Goal: Book appointment/travel/reservation

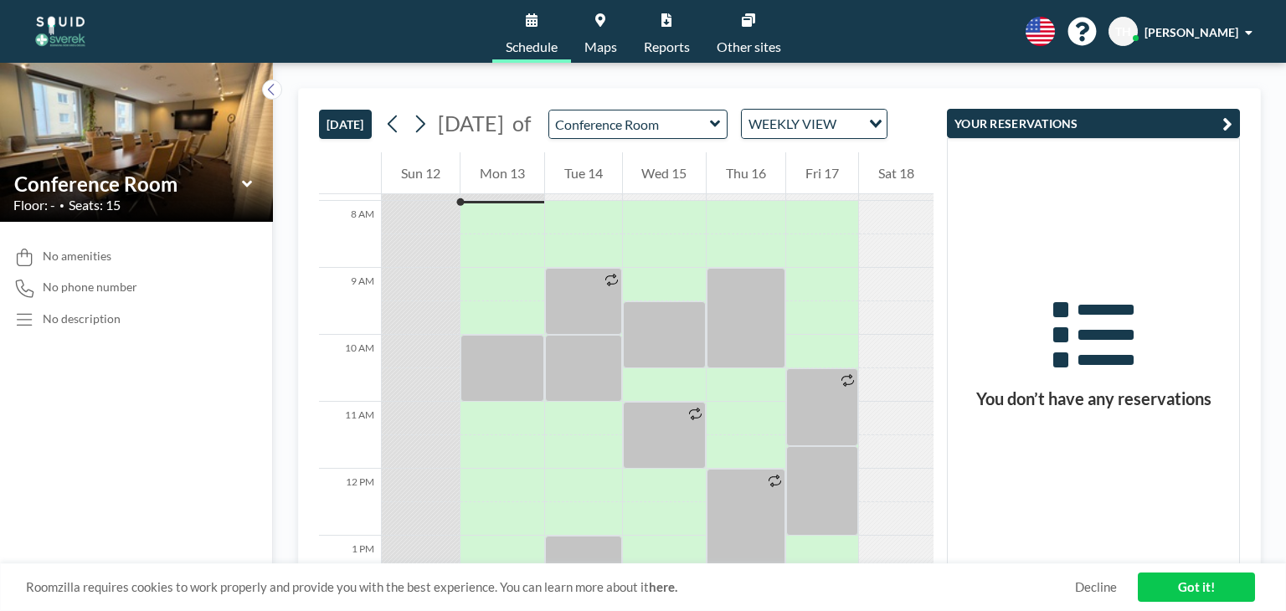
scroll to position [531, 0]
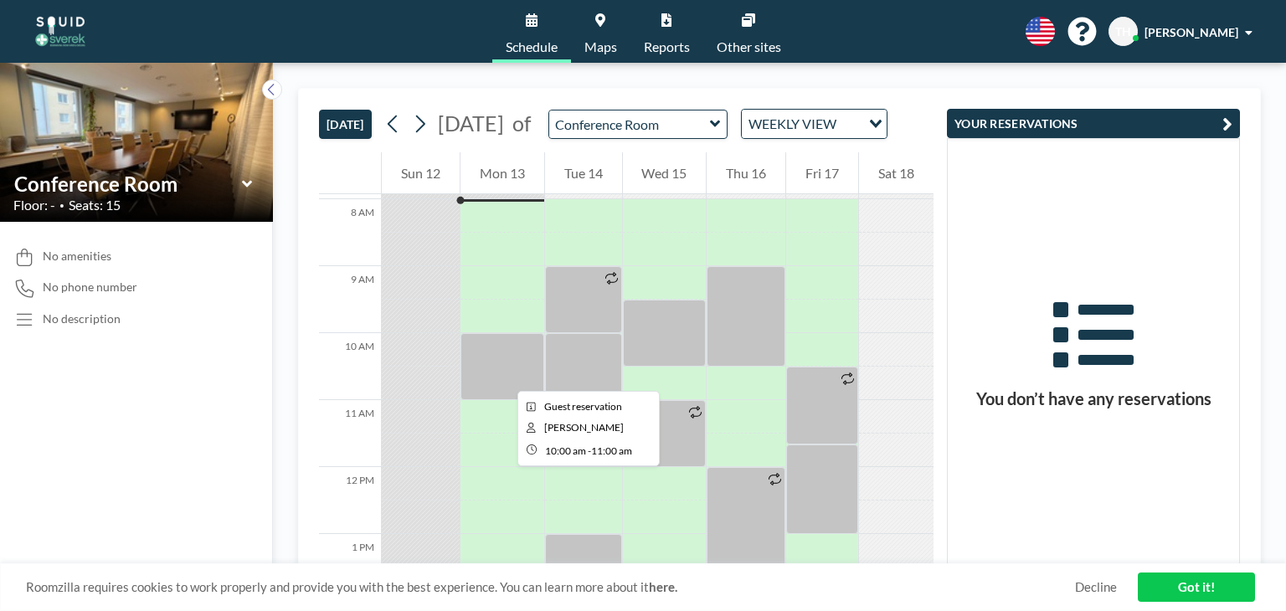
click at [504, 376] on div at bounding box center [503, 366] width 84 height 67
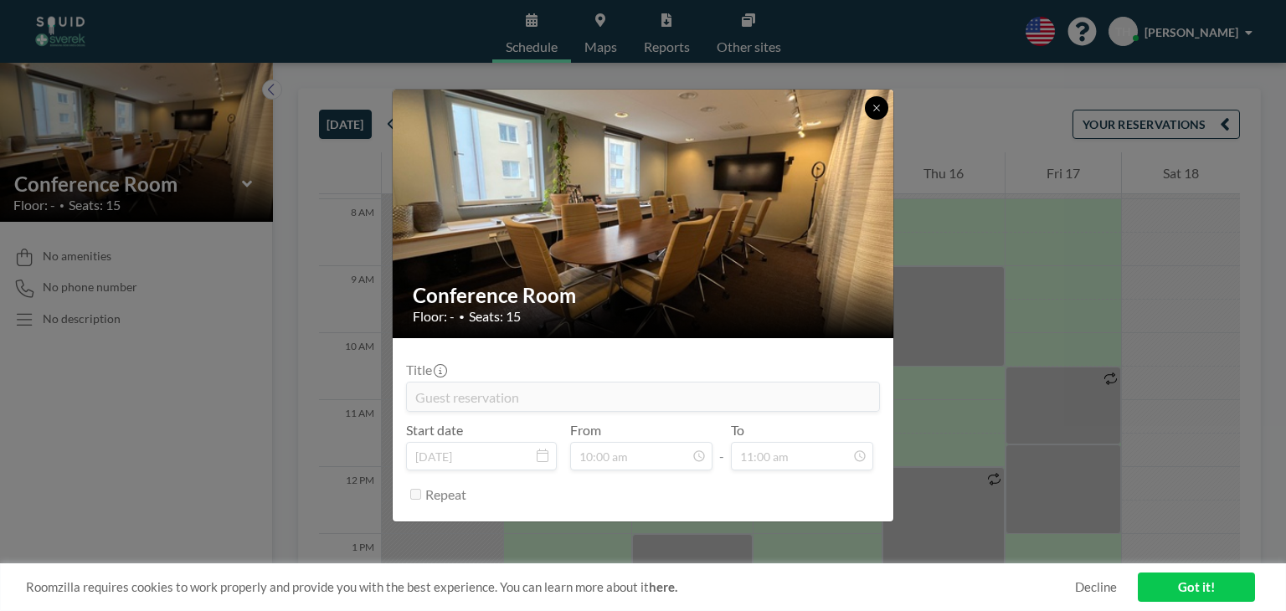
click at [874, 116] on button at bounding box center [876, 107] width 23 height 23
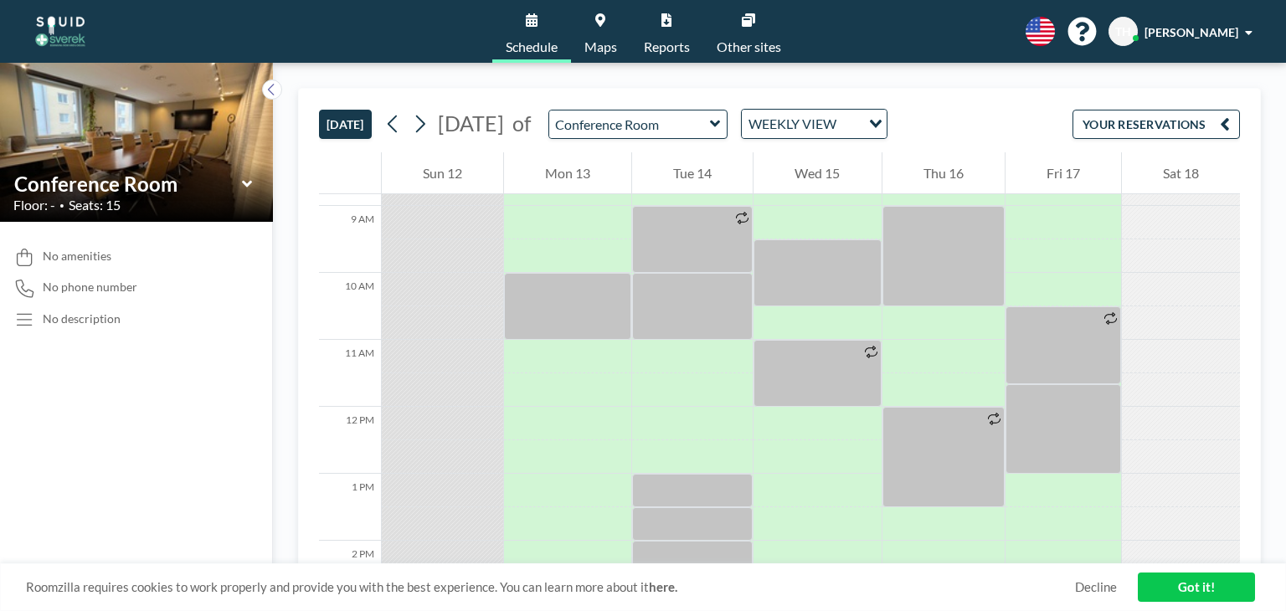
scroll to position [528, 0]
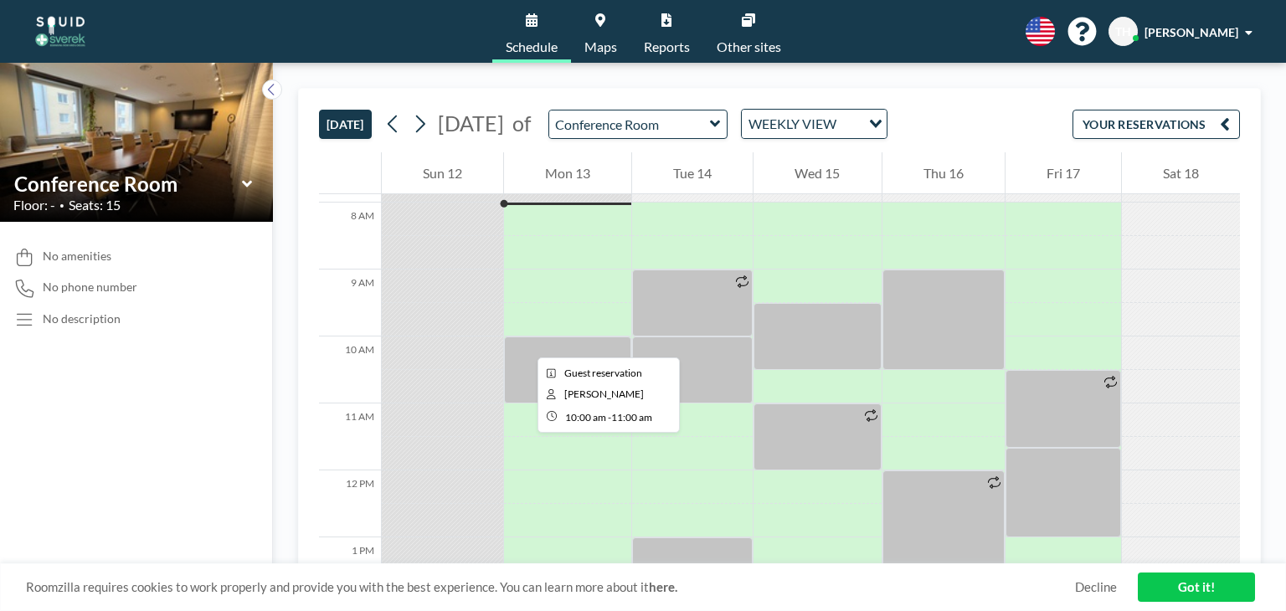
click at [524, 342] on div at bounding box center [567, 370] width 127 height 67
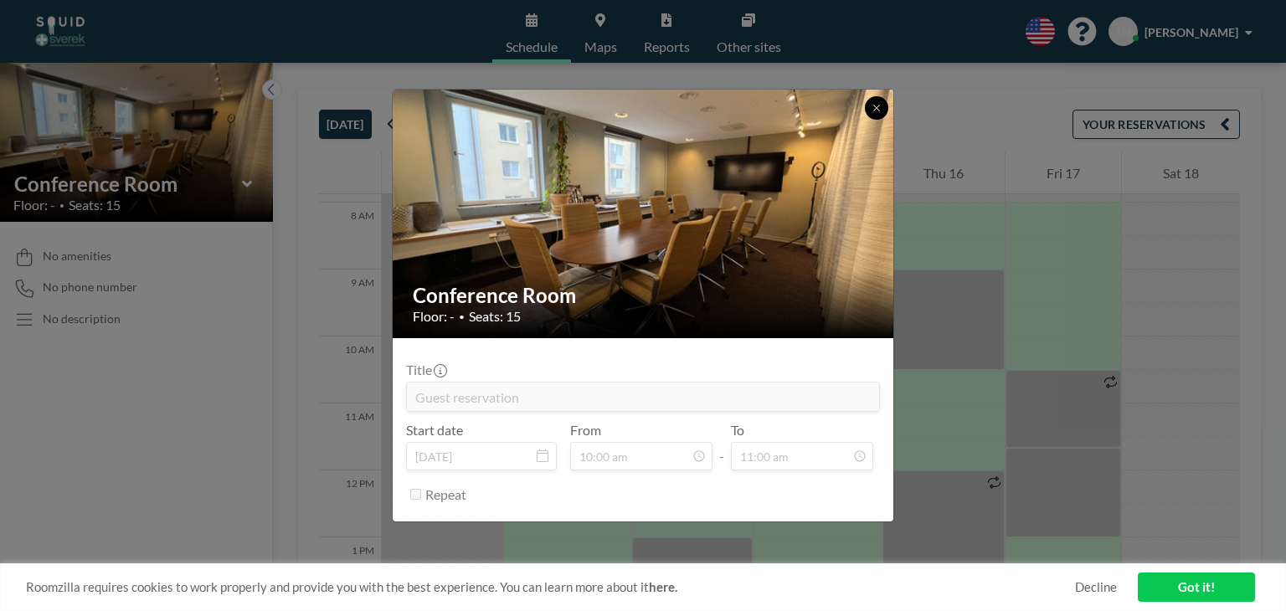
click at [878, 107] on icon at bounding box center [877, 108] width 10 height 10
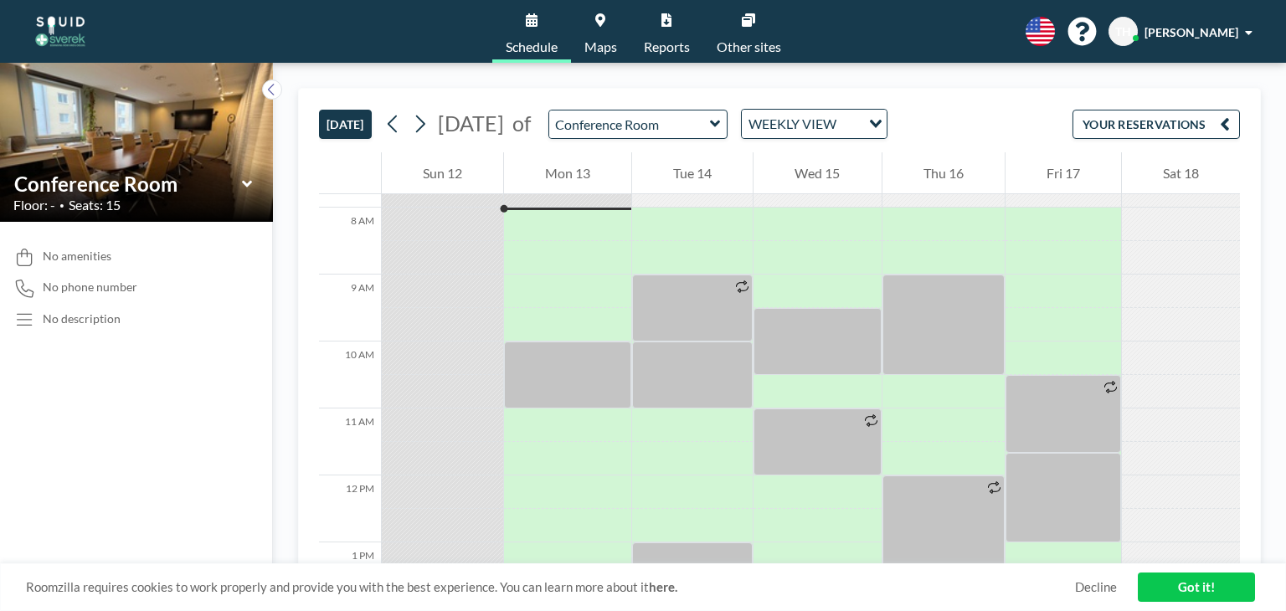
scroll to position [522, 0]
click at [426, 118] on icon at bounding box center [420, 123] width 16 height 25
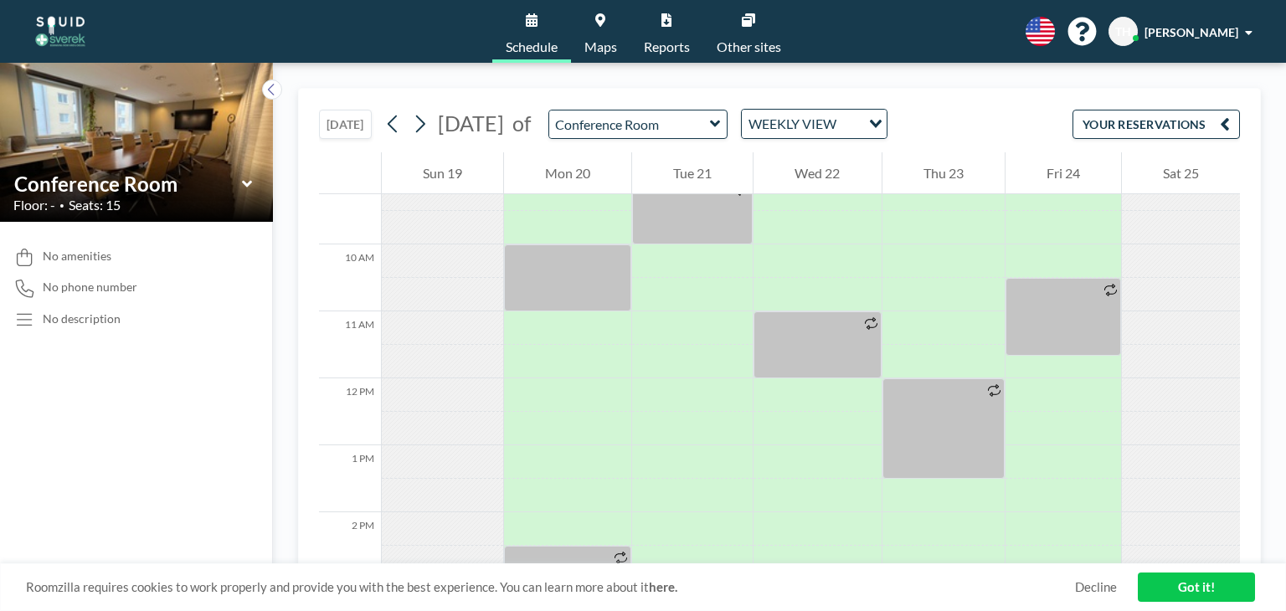
scroll to position [621, 0]
click at [859, 126] on input "Search for option" at bounding box center [851, 124] width 18 height 22
click at [866, 119] on input "Search for option" at bounding box center [805, 124] width 122 height 22
click at [431, 121] on button at bounding box center [420, 124] width 27 height 27
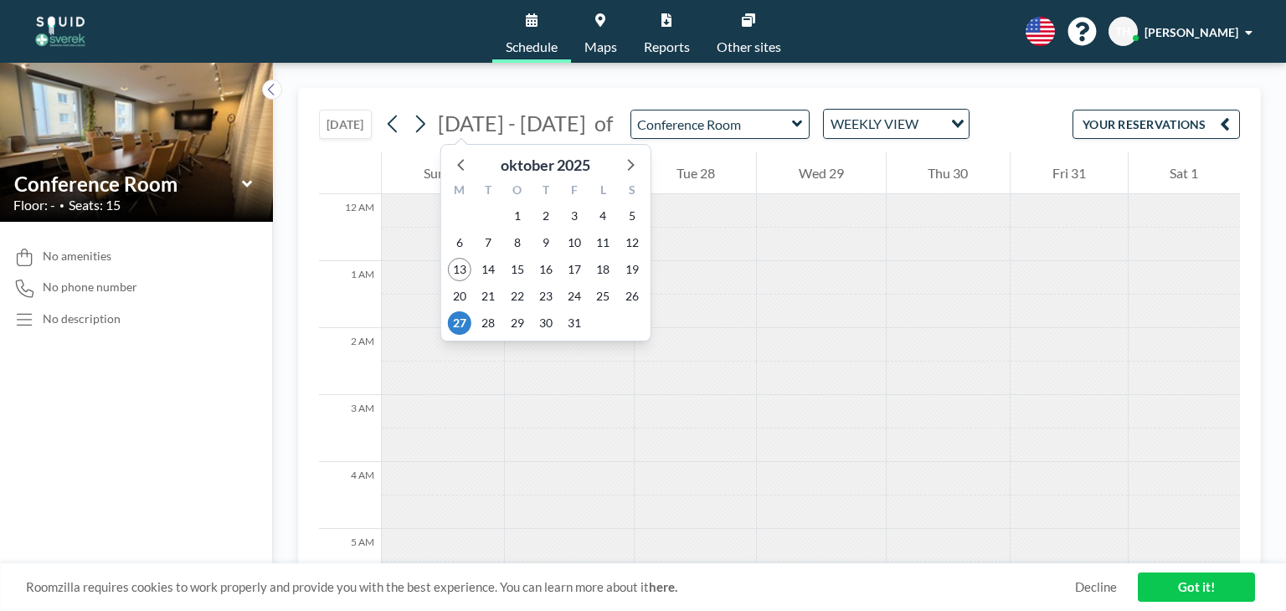
click at [523, 121] on span "[DATE] - [DATE]" at bounding box center [512, 123] width 148 height 25
click at [645, 165] on div "oktober 2025" at bounding box center [545, 161] width 209 height 32
click at [630, 163] on icon at bounding box center [630, 164] width 22 height 22
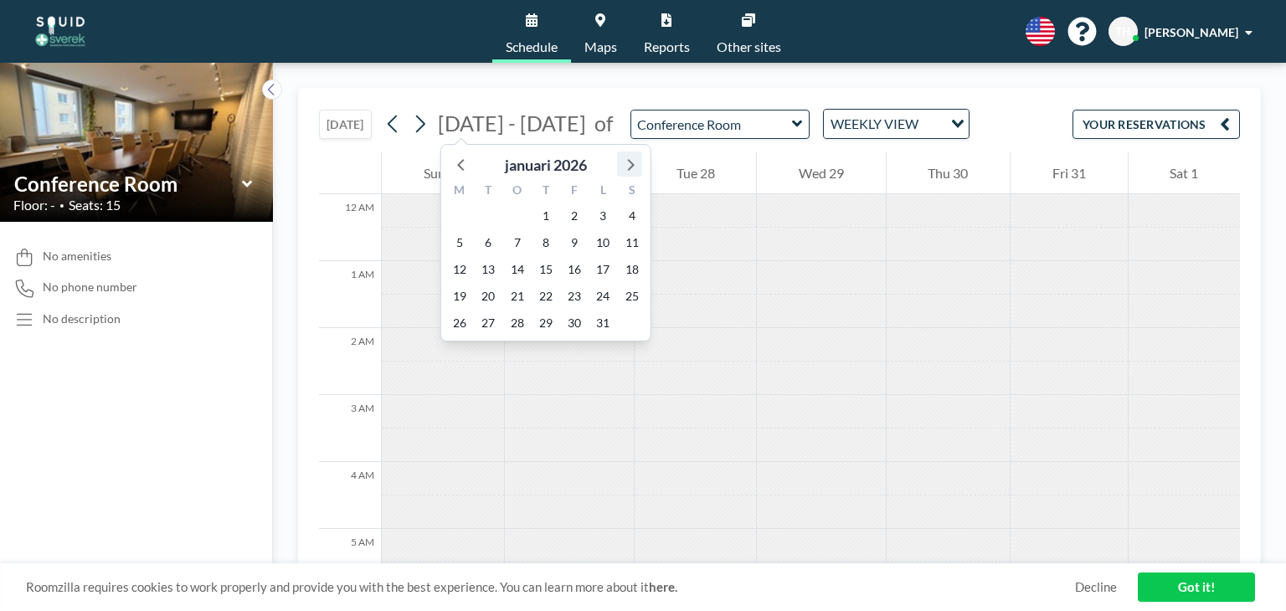
click at [630, 163] on icon at bounding box center [630, 164] width 22 height 22
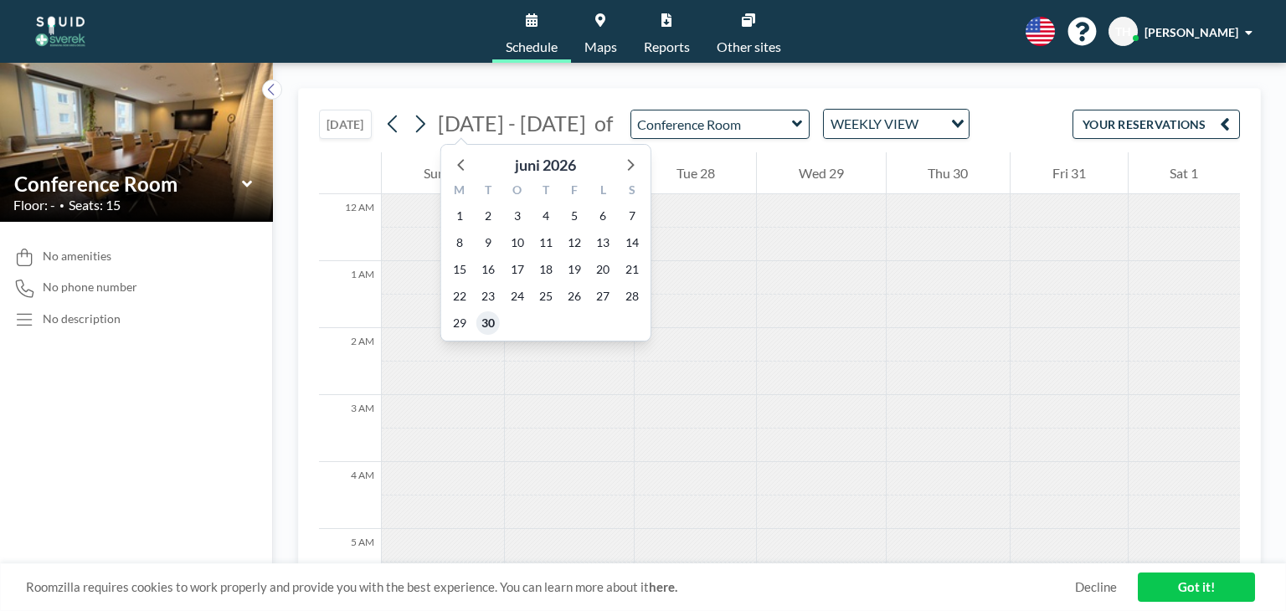
click at [494, 316] on span "30" at bounding box center [487, 322] width 23 height 23
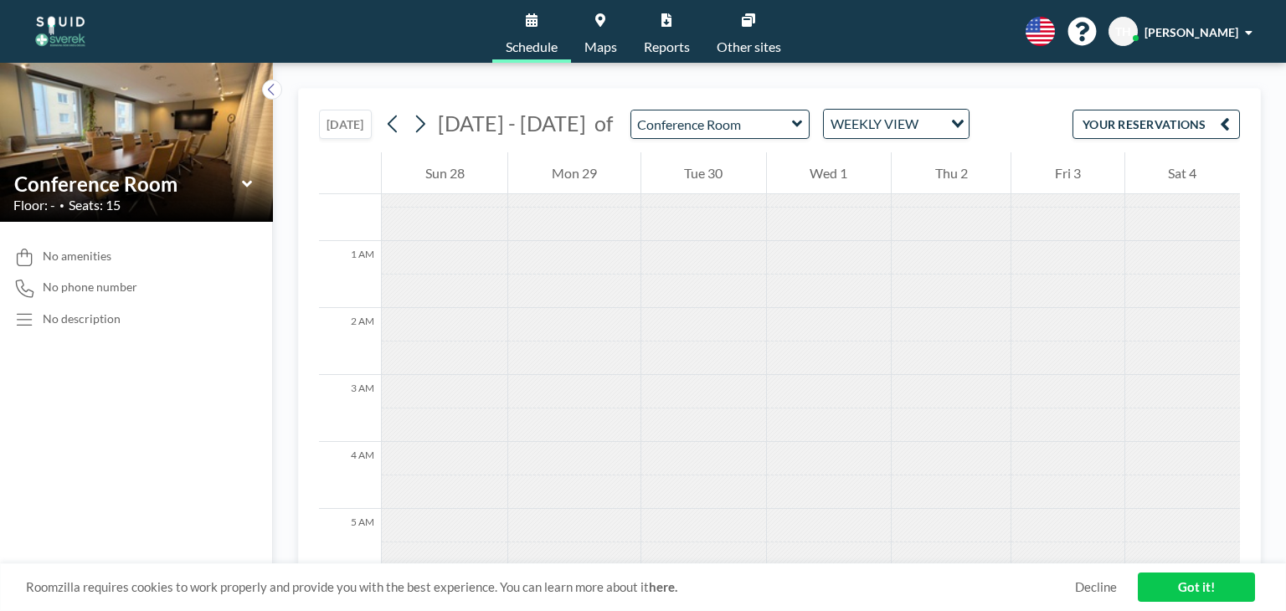
scroll to position [0, 0]
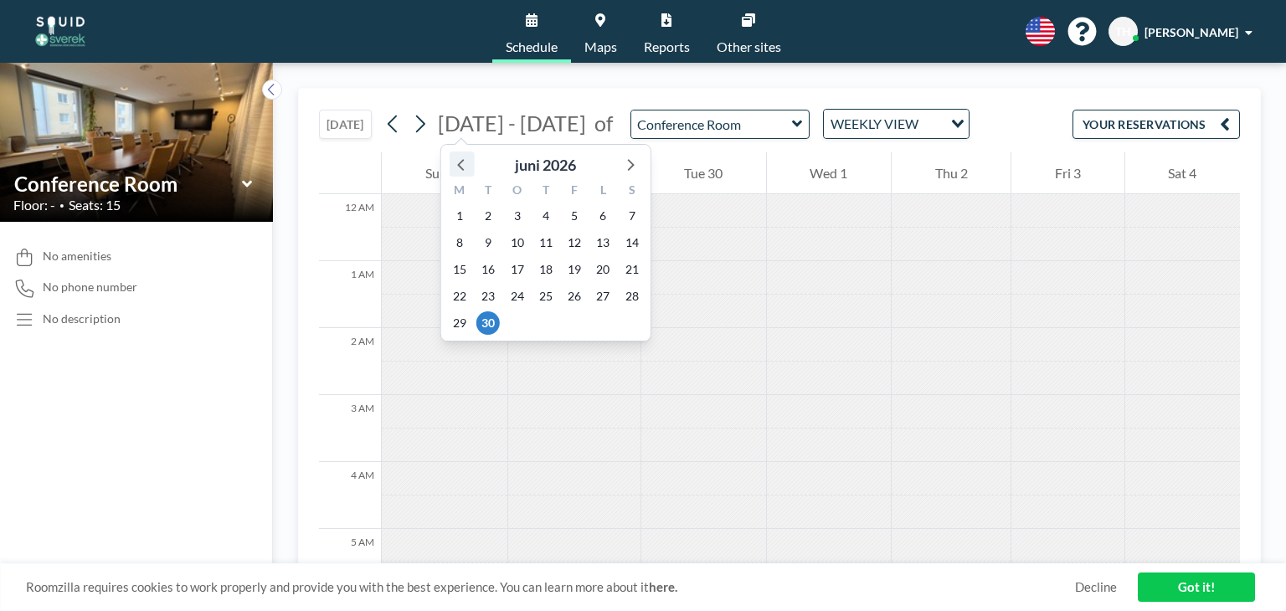
click at [460, 165] on icon at bounding box center [462, 164] width 22 height 22
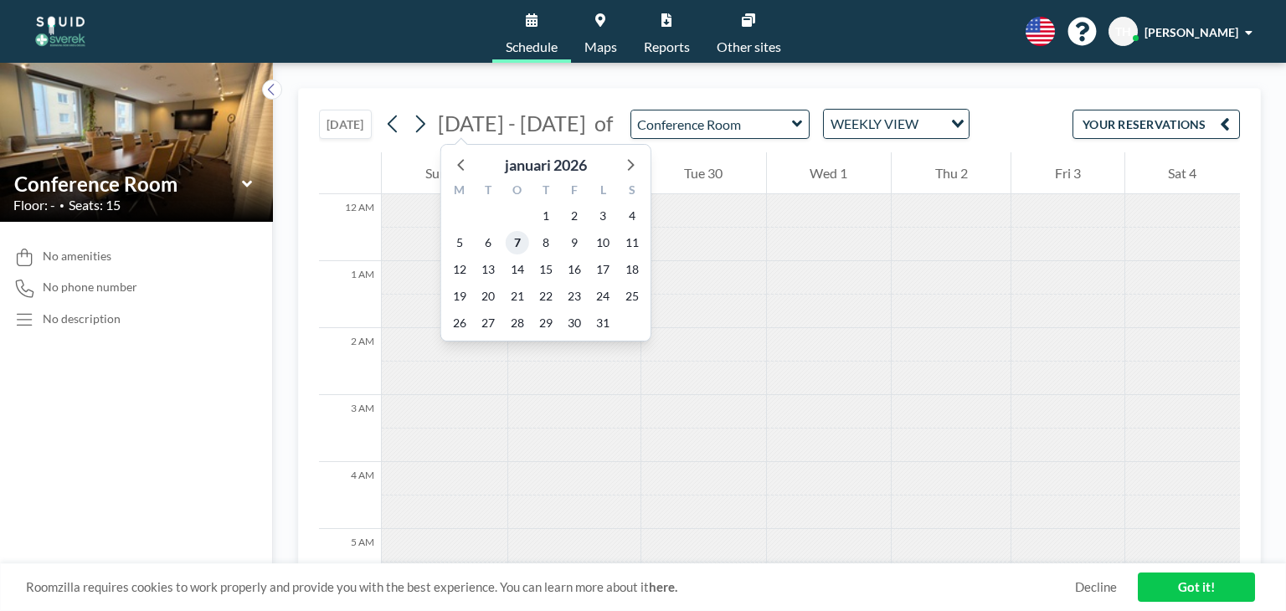
click at [512, 243] on span "7" at bounding box center [517, 242] width 23 height 23
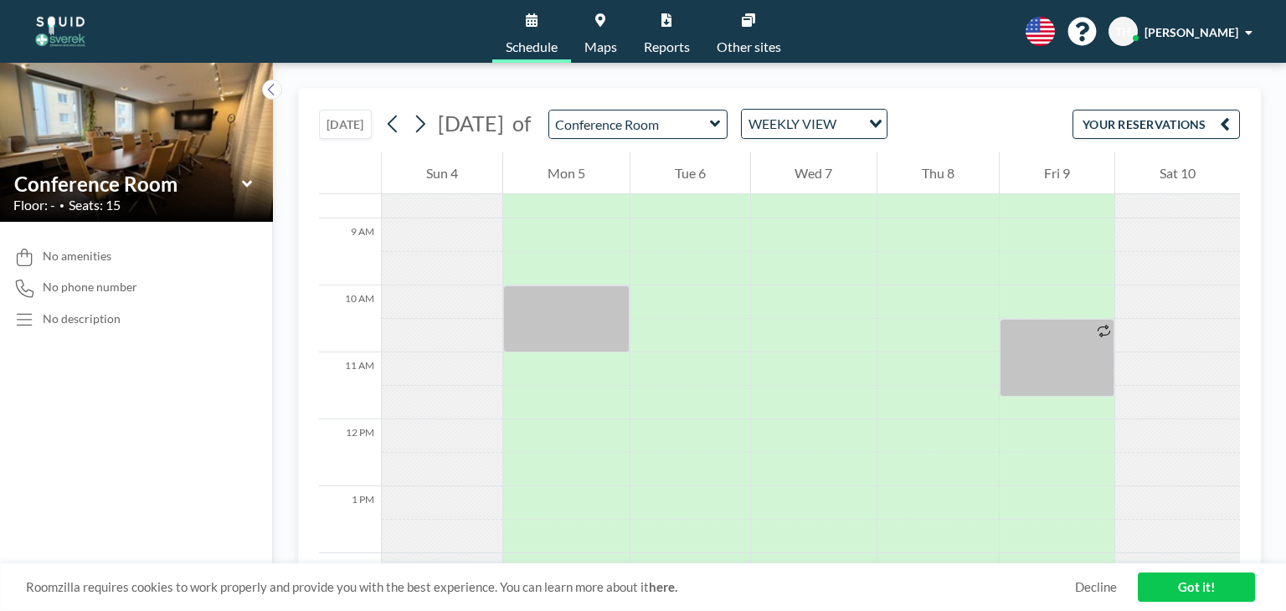
scroll to position [552, 0]
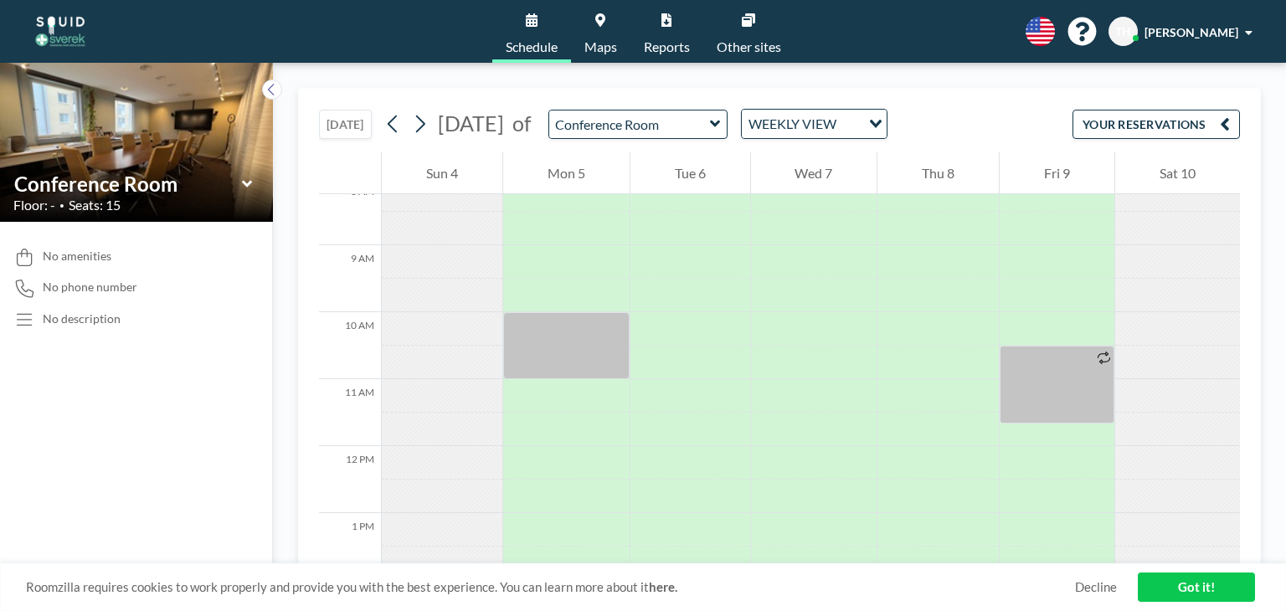
click at [429, 136] on div "[DATE] of Conference Room WEEKLY VIEW Loading..." at bounding box center [634, 124] width 508 height 30
click at [425, 124] on icon at bounding box center [420, 123] width 16 height 25
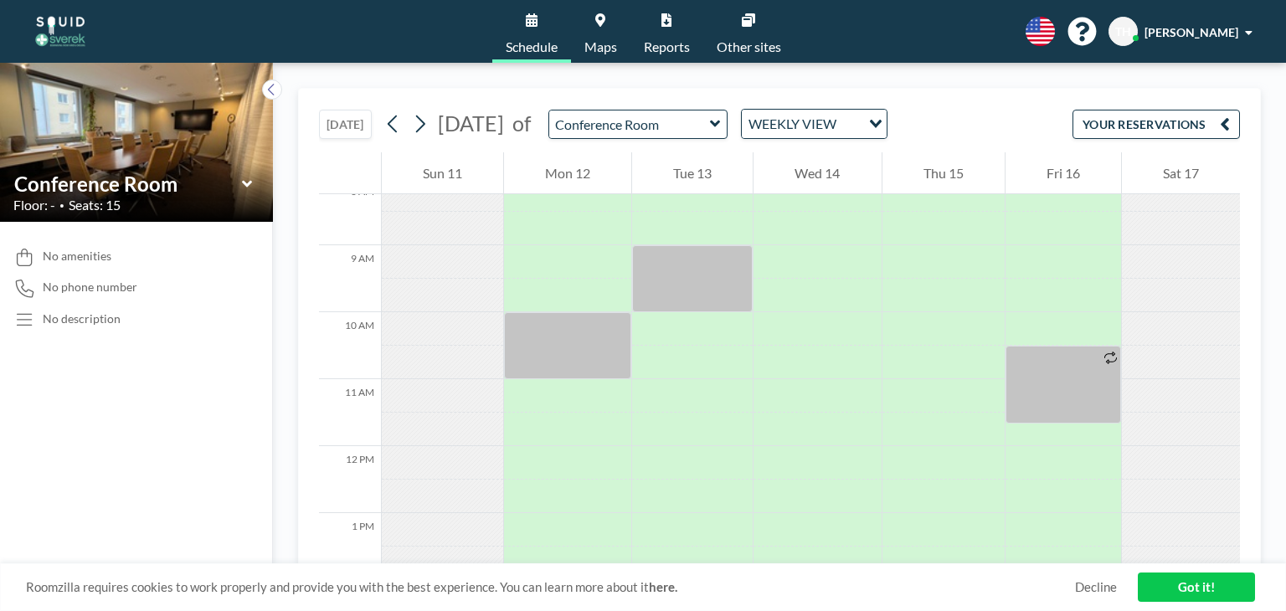
scroll to position [553, 0]
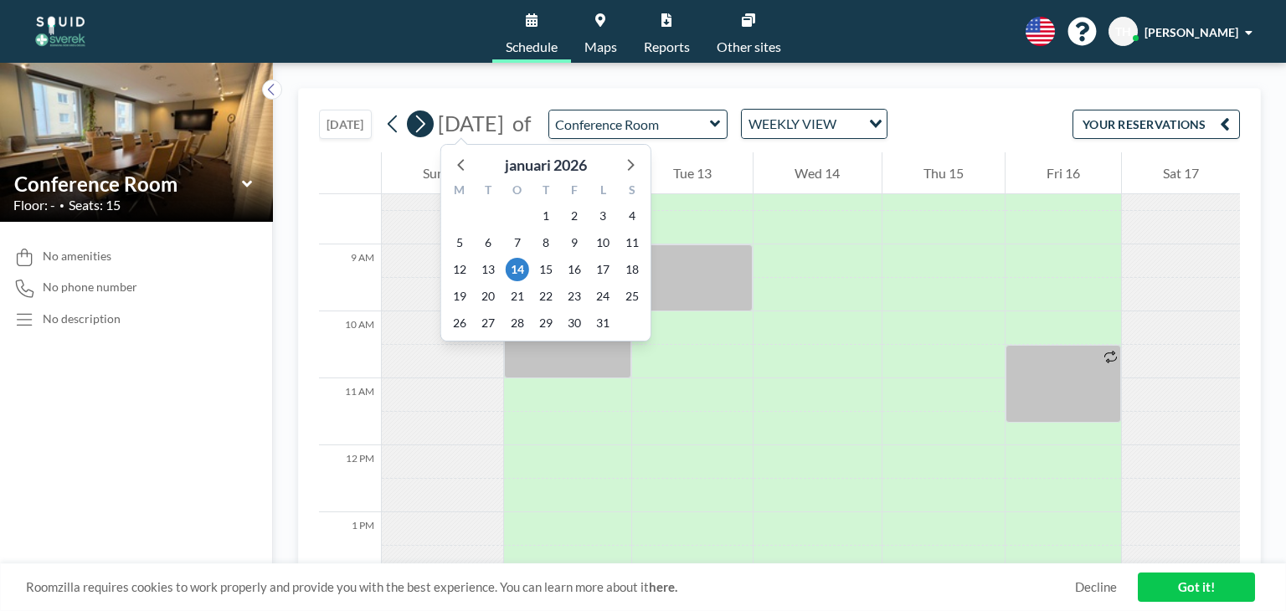
click at [433, 128] on button at bounding box center [420, 124] width 27 height 27
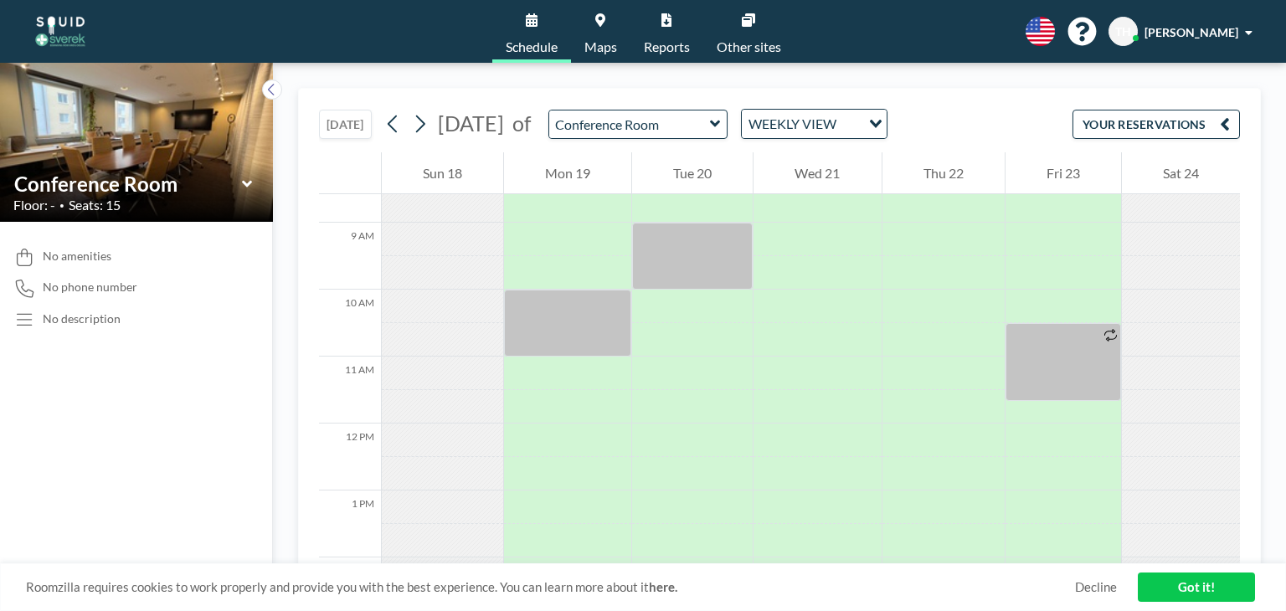
scroll to position [640, 0]
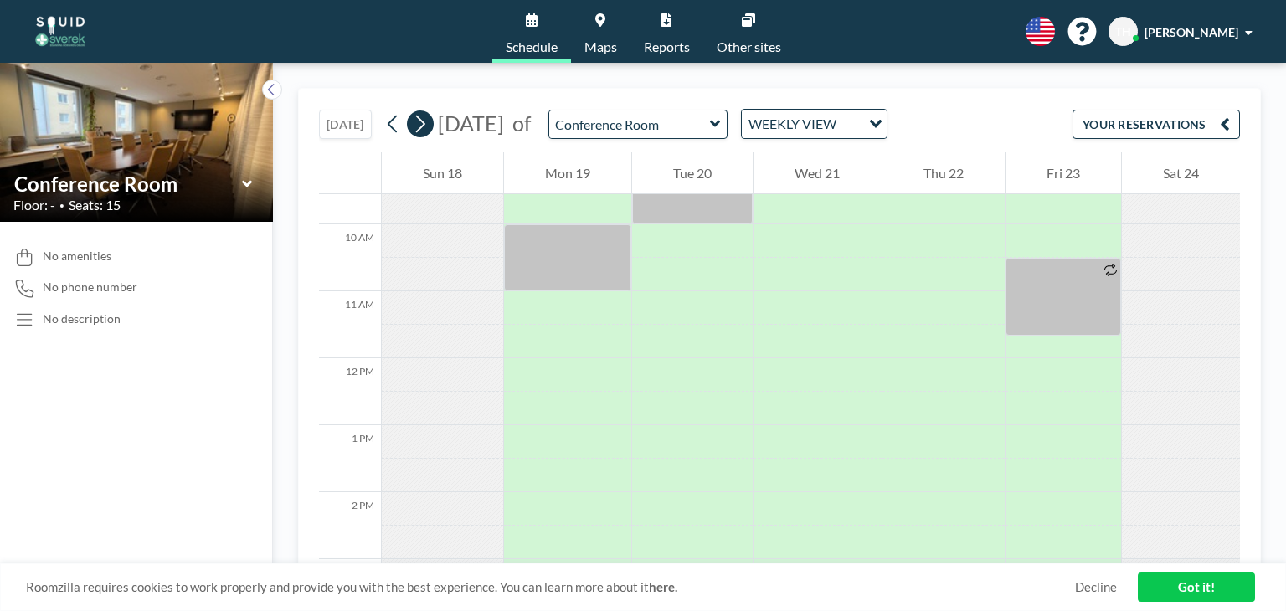
click at [422, 125] on icon at bounding box center [420, 123] width 16 height 25
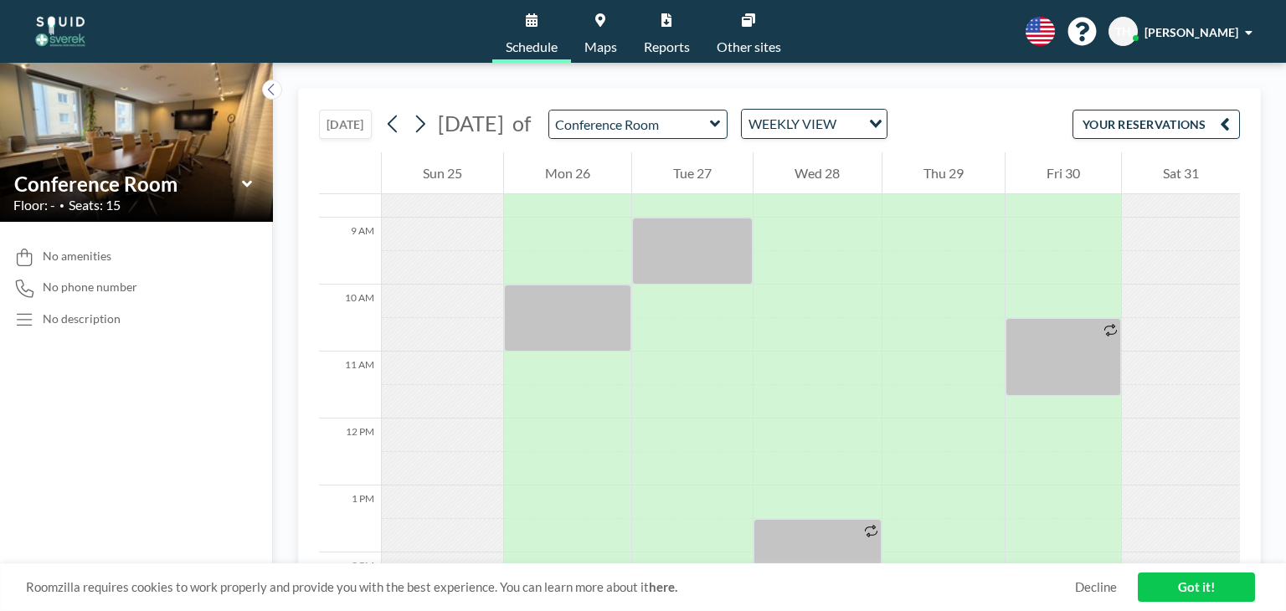
scroll to position [581, 0]
click at [428, 134] on icon at bounding box center [420, 123] width 16 height 25
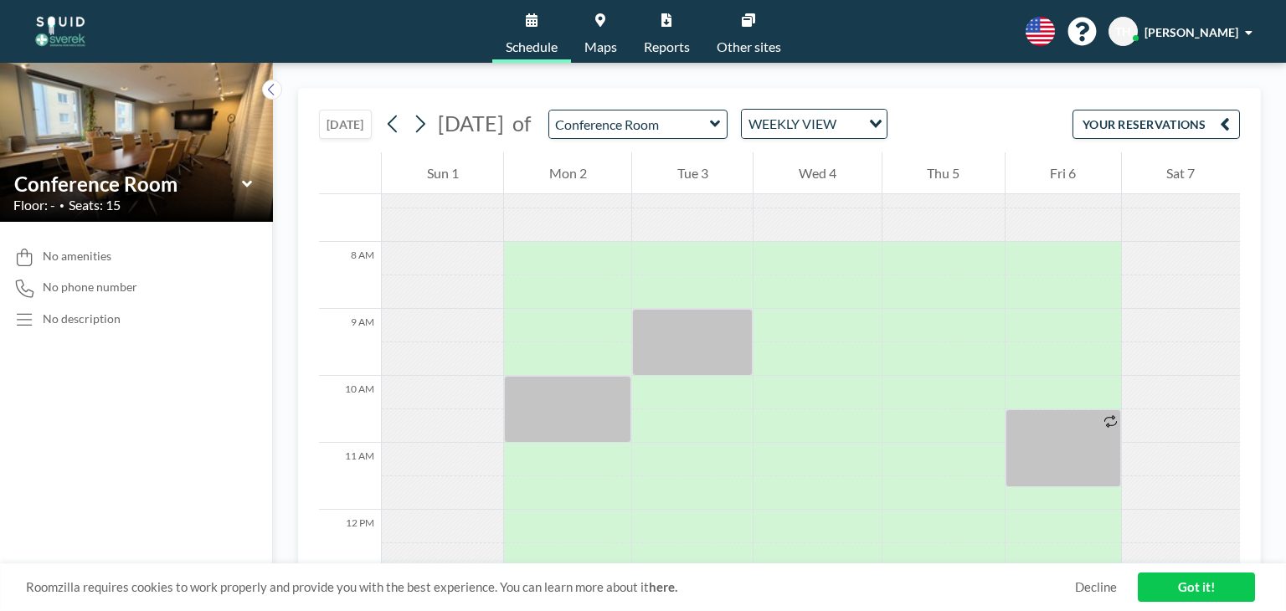
scroll to position [499, 0]
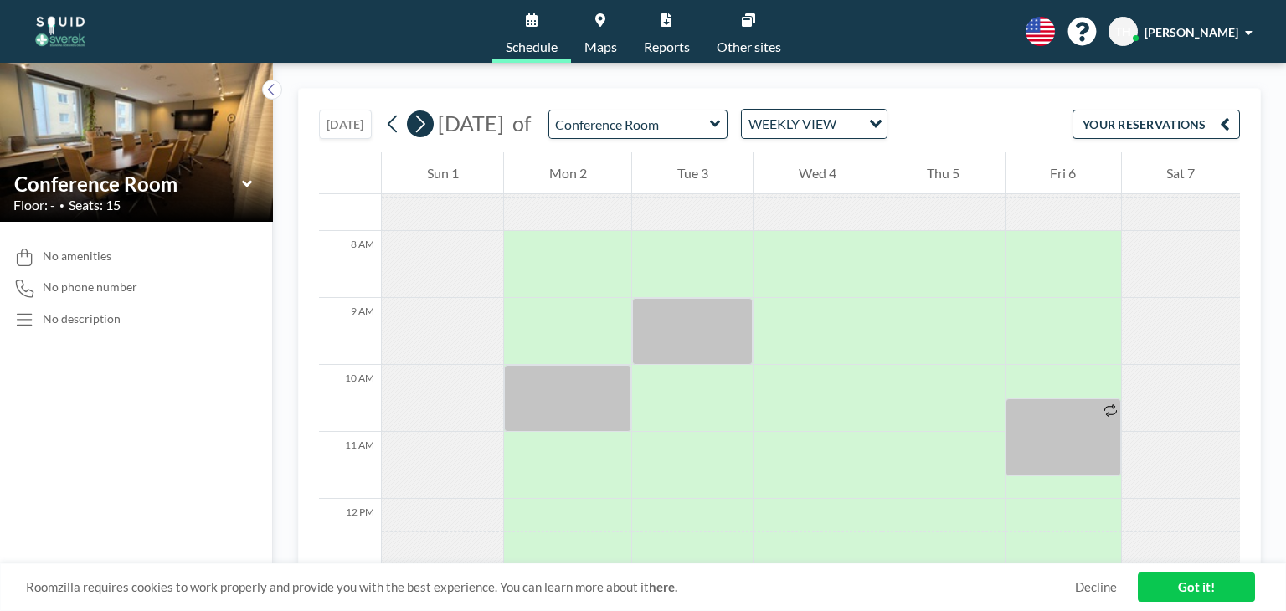
click at [425, 125] on icon at bounding box center [420, 125] width 9 height 18
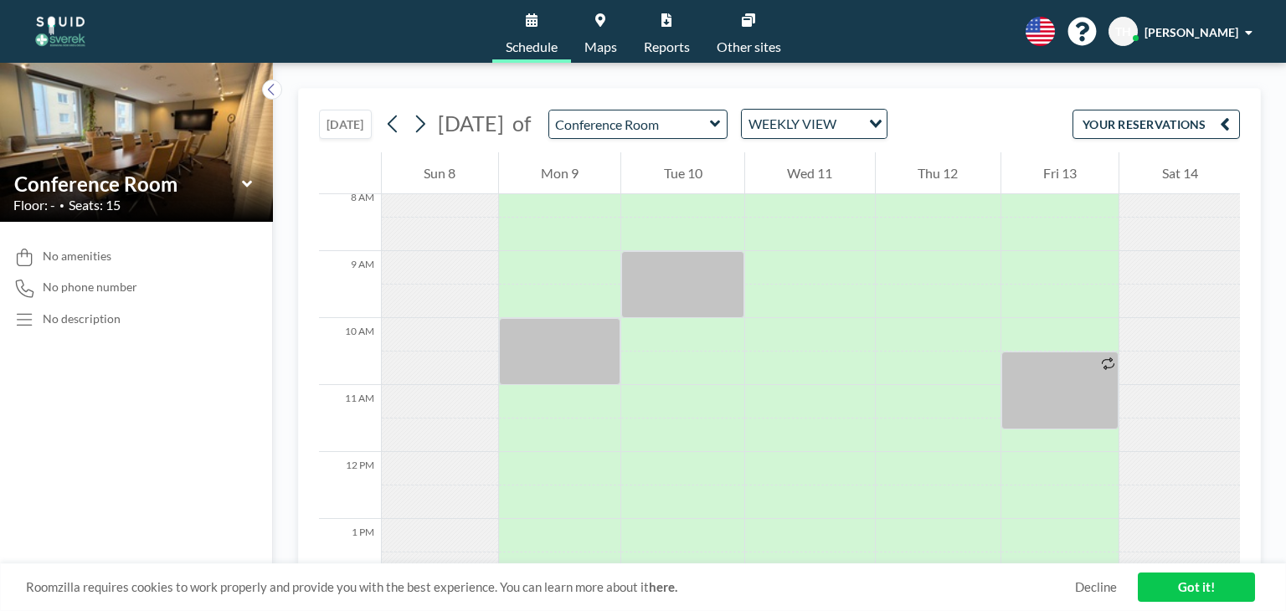
scroll to position [546, 0]
click at [425, 121] on icon at bounding box center [420, 123] width 16 height 25
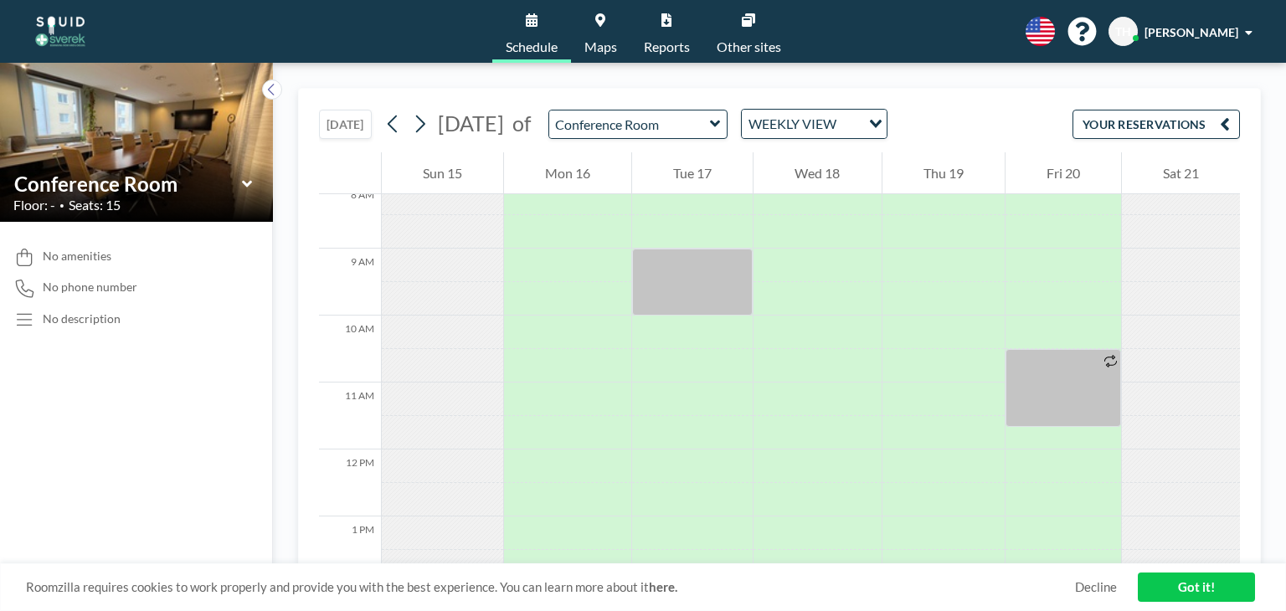
scroll to position [465, 0]
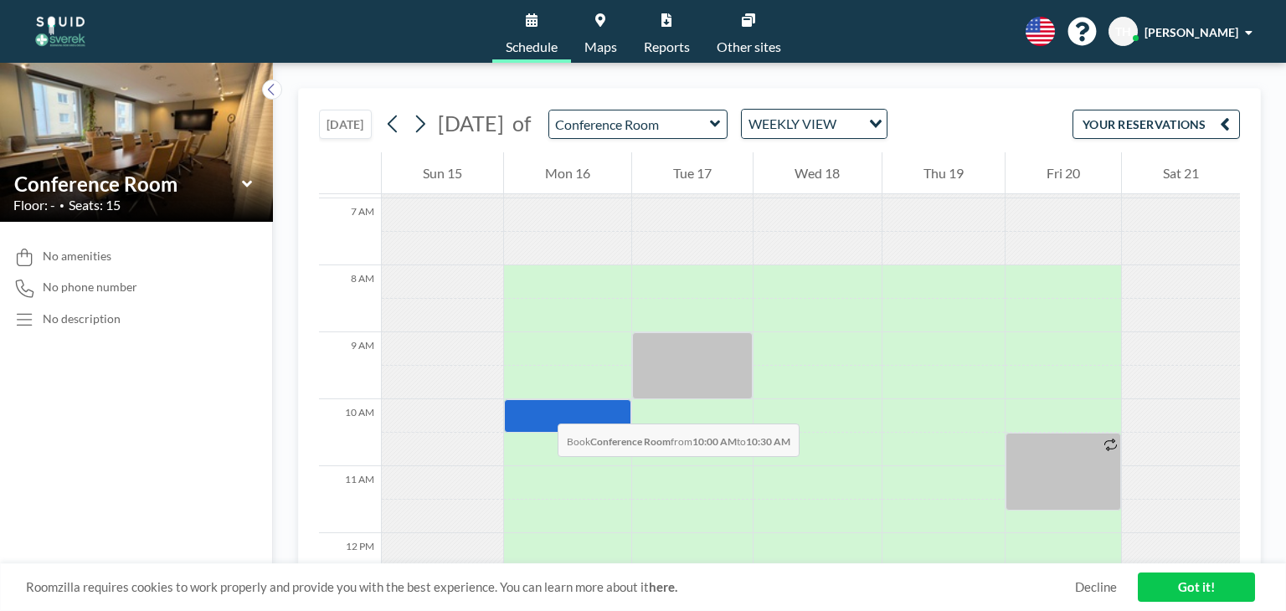
click at [541, 407] on div at bounding box center [567, 415] width 127 height 33
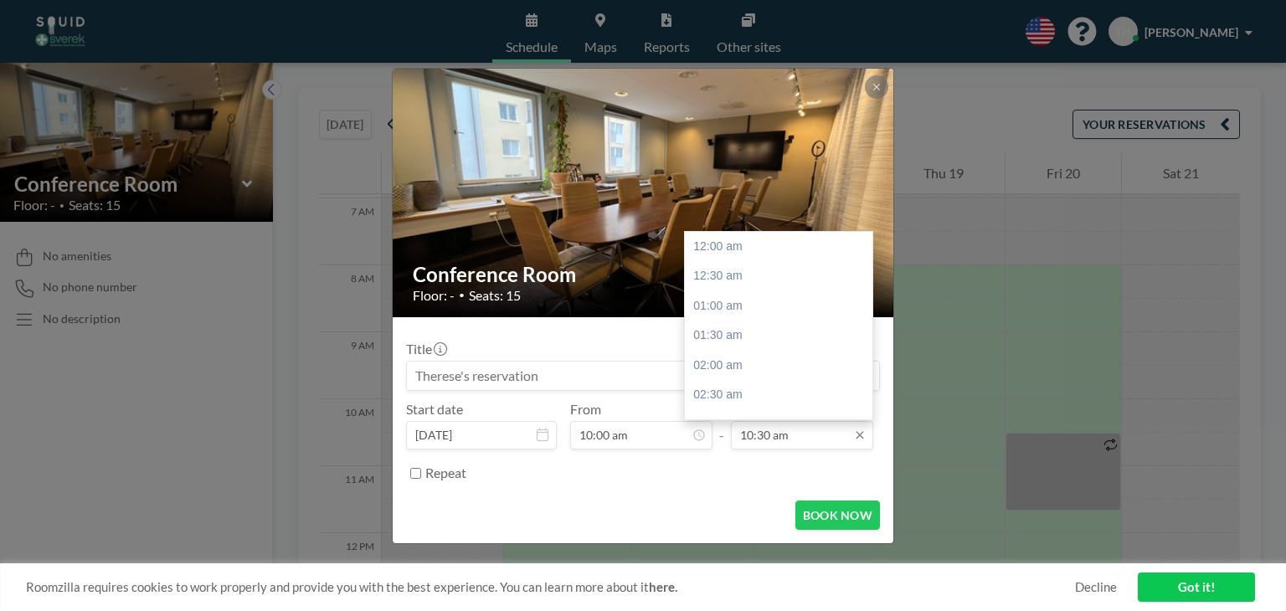
scroll to position [626, 0]
click at [757, 431] on input "10:30 am" at bounding box center [802, 435] width 142 height 28
click at [716, 275] on div "11:00 am" at bounding box center [783, 276] width 196 height 30
type input "11:00 am"
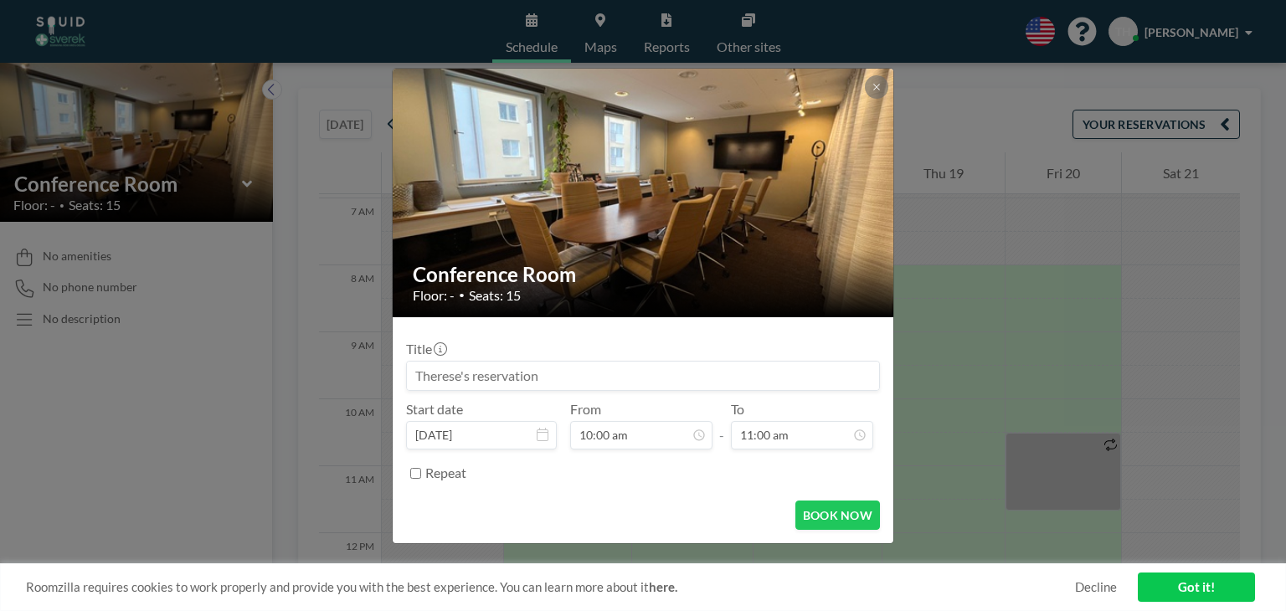
scroll to position [0, 0]
click at [543, 430] on icon at bounding box center [543, 434] width 12 height 13
click at [523, 469] on div "Repeat" at bounding box center [652, 474] width 455 height 28
click at [409, 466] on div "Repeat" at bounding box center [643, 474] width 474 height 28
click at [413, 470] on input "Repeat" at bounding box center [415, 473] width 11 height 11
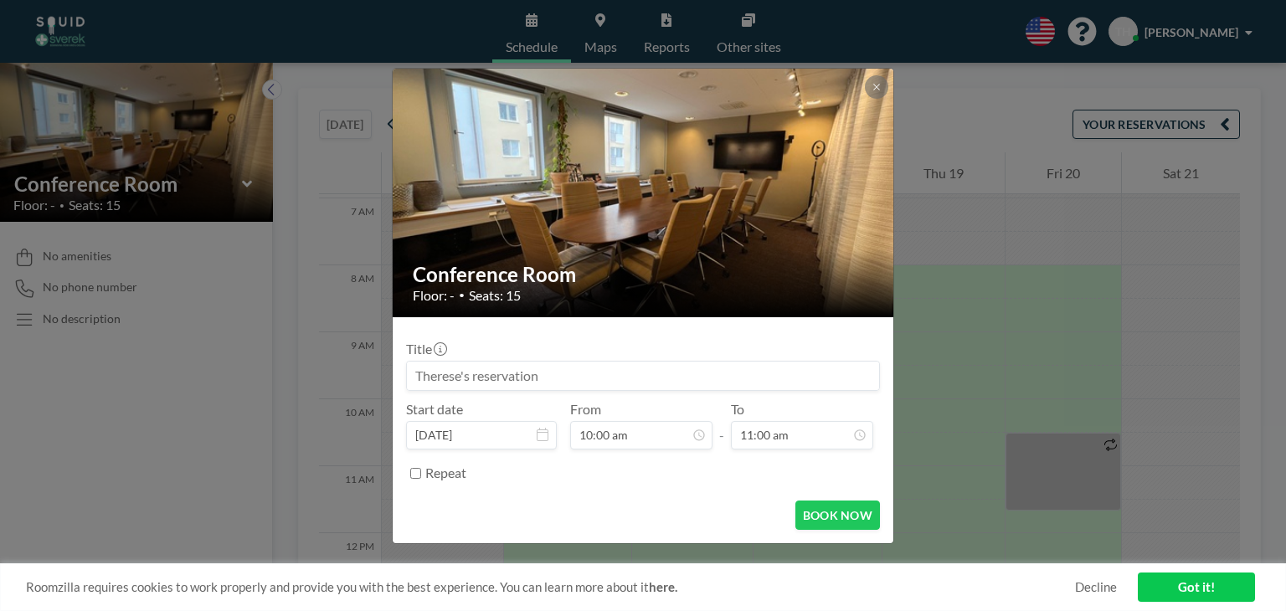
checkbox input "true"
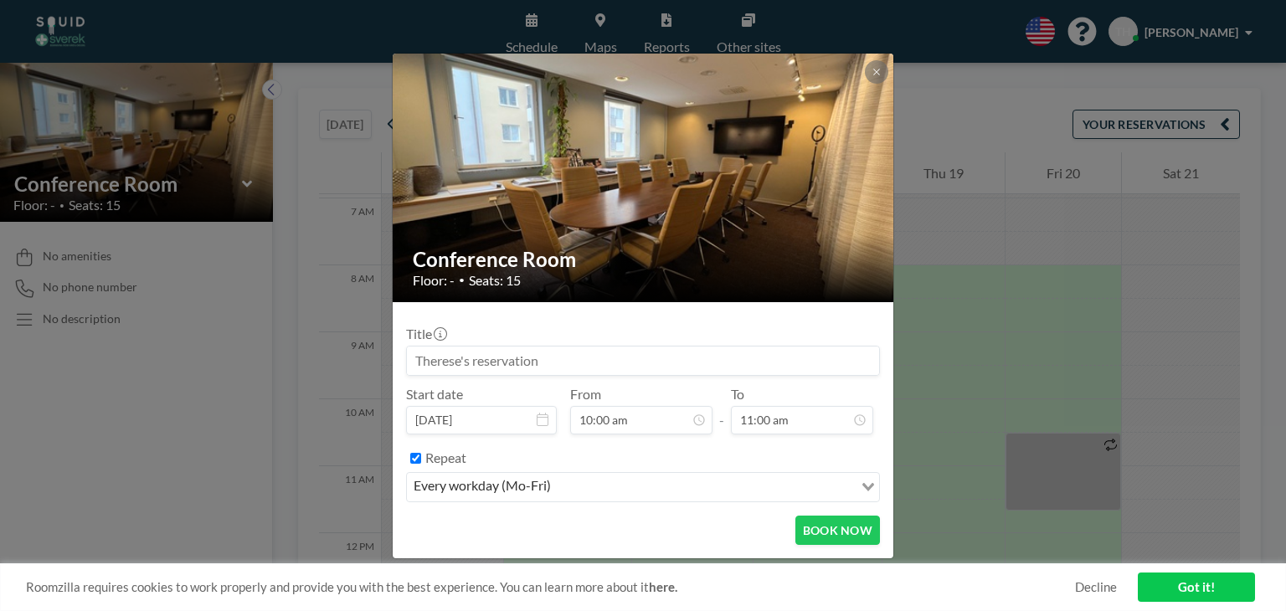
scroll to position [596, 0]
click at [583, 456] on div "Repeat" at bounding box center [652, 459] width 455 height 28
click at [564, 483] on input "Search for option" at bounding box center [704, 487] width 296 height 22
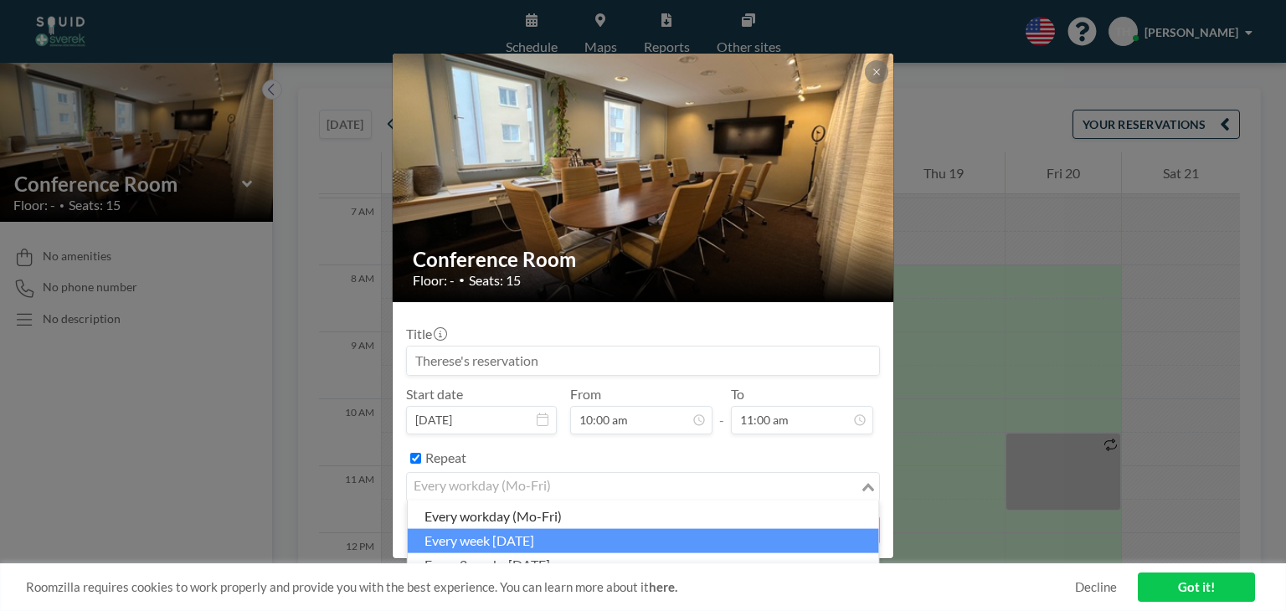
click at [563, 539] on li "every week [DATE]" at bounding box center [643, 540] width 471 height 24
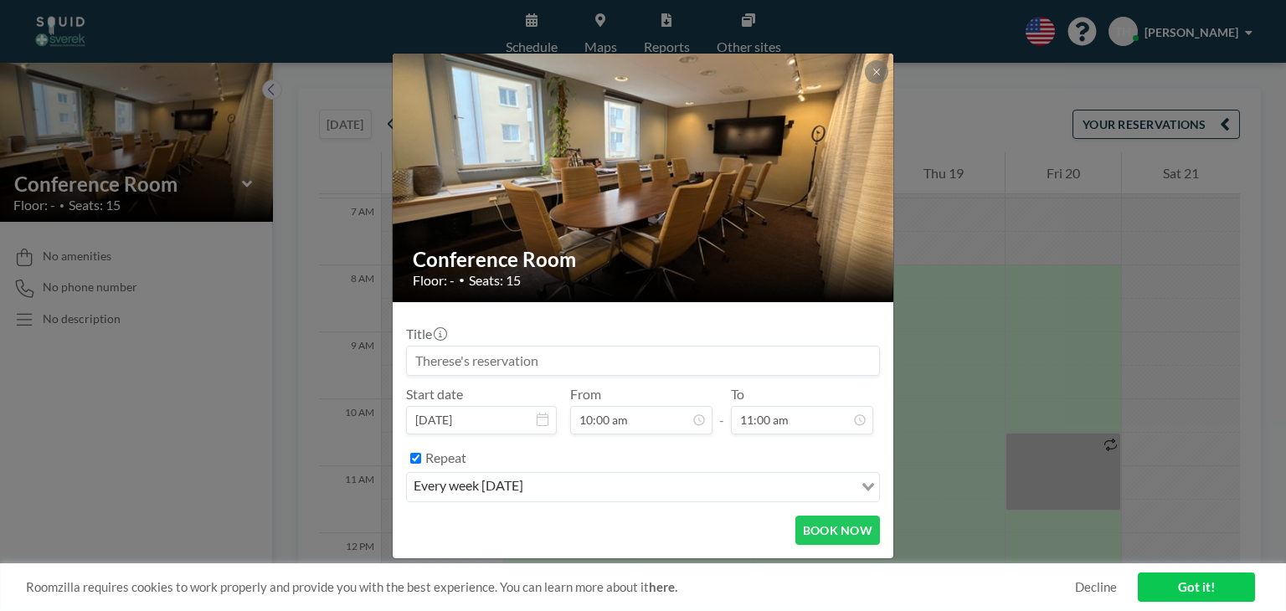
click at [554, 445] on div "Repeat" at bounding box center [652, 459] width 455 height 28
click at [598, 358] on input at bounding box center [643, 361] width 472 height 28
type input "Teammöte ekonomi"
click at [847, 527] on button "BOOK NOW" at bounding box center [837, 530] width 85 height 29
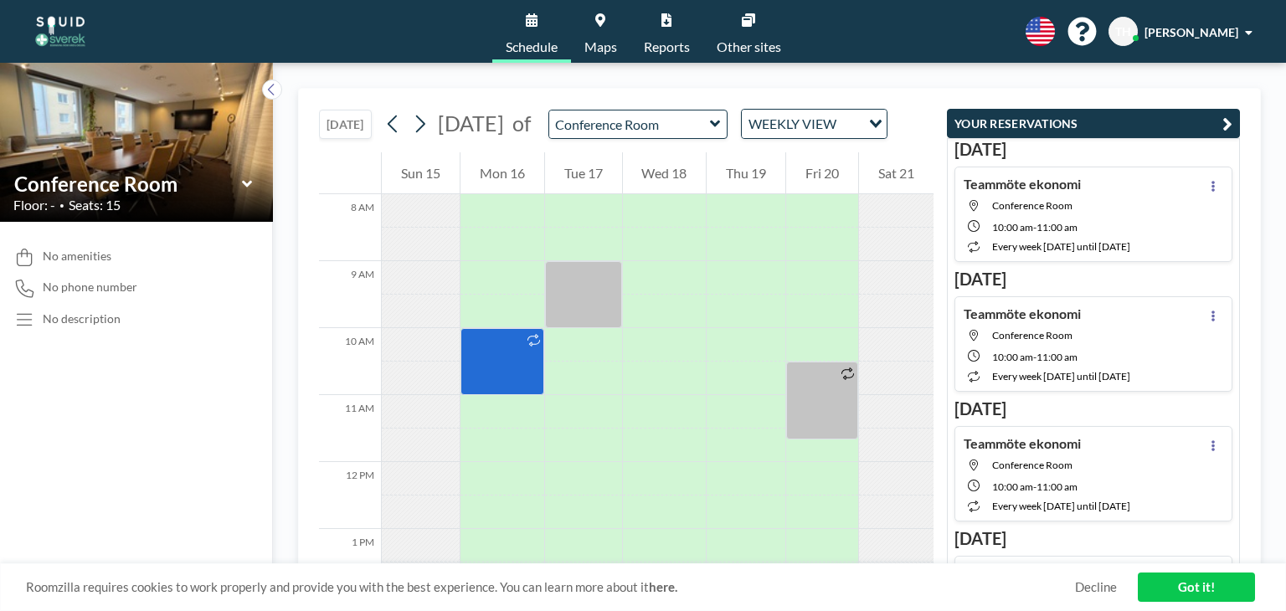
scroll to position [538, 0]
click at [281, 369] on div "[DATE] [DATE] of Conference Room WEEKLY VIEW Loading... 12 AM 1 AM 2 AM 3 AM 4 …" at bounding box center [779, 337] width 1013 height 548
